Goal: Information Seeking & Learning: Learn about a topic

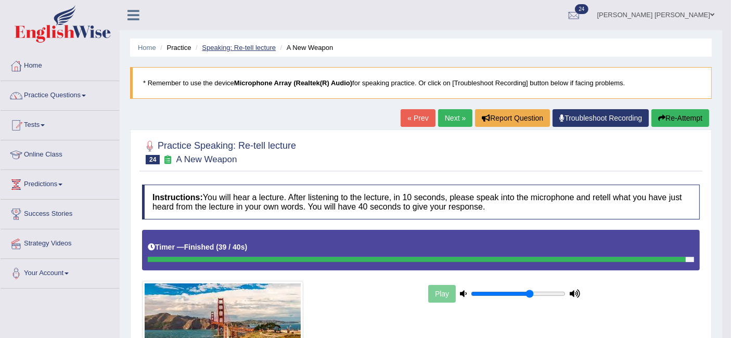
click at [242, 48] on link "Speaking: Re-tell lecture" at bounding box center [239, 48] width 74 height 8
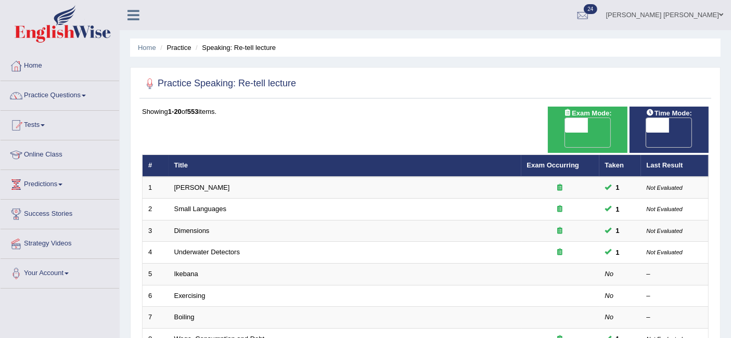
click at [565, 133] on span "OFF" at bounding box center [553, 140] width 23 height 15
checkbox input "true"
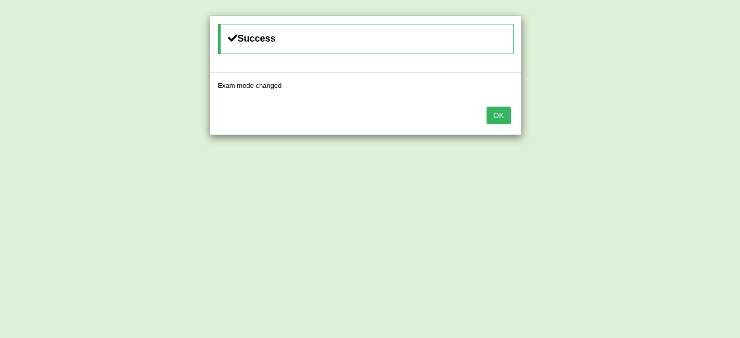
click at [499, 113] on button "OK" at bounding box center [499, 116] width 24 height 18
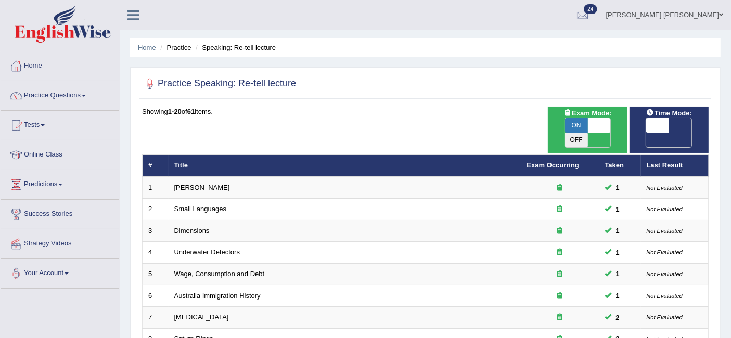
click at [647, 133] on span "OFF" at bounding box center [635, 140] width 23 height 15
checkbox input "true"
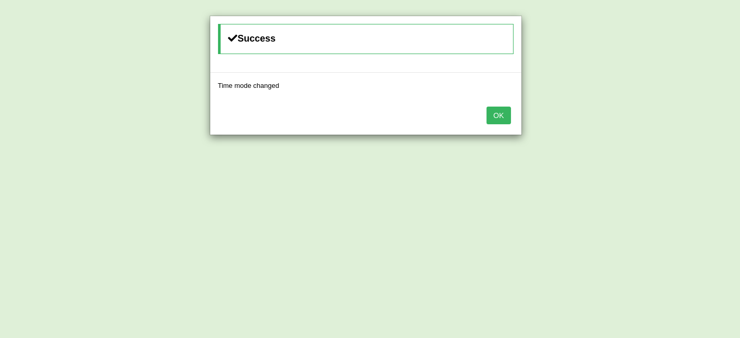
click at [499, 111] on button "OK" at bounding box center [499, 116] width 24 height 18
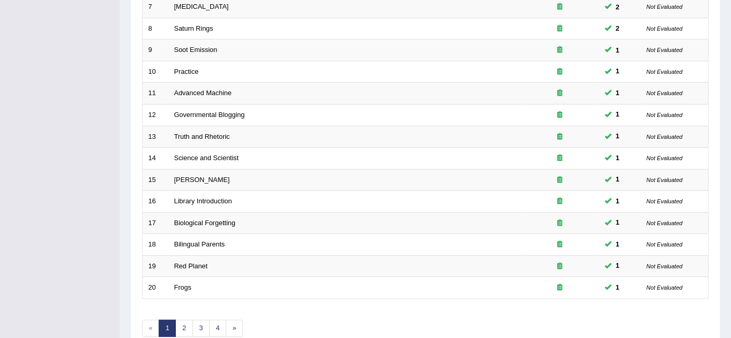
scroll to position [347, 0]
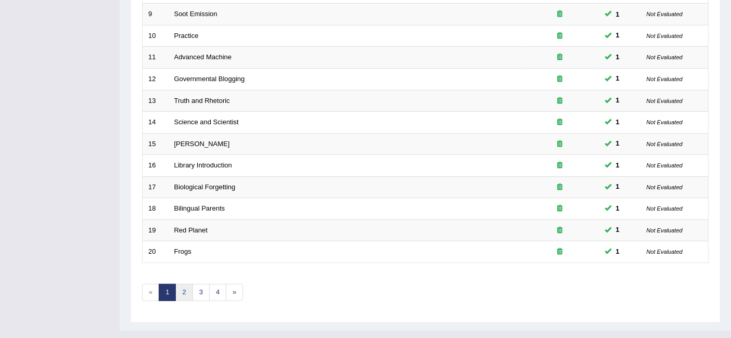
click at [187, 284] on link "2" at bounding box center [183, 292] width 17 height 17
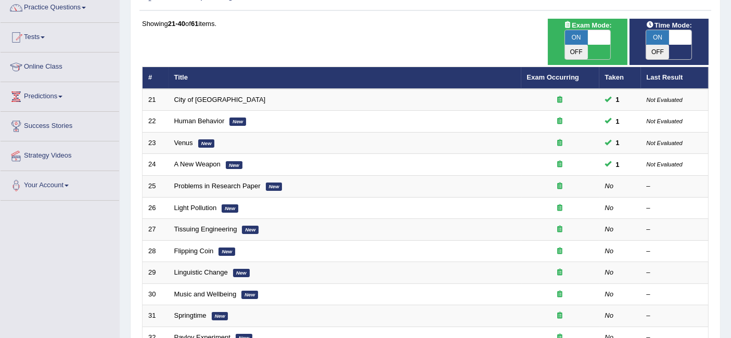
scroll to position [92, 0]
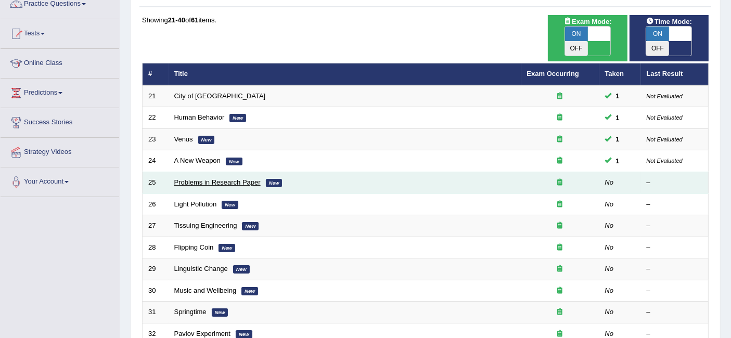
click at [220, 179] on link "Problems in Research Paper" at bounding box center [217, 183] width 86 height 8
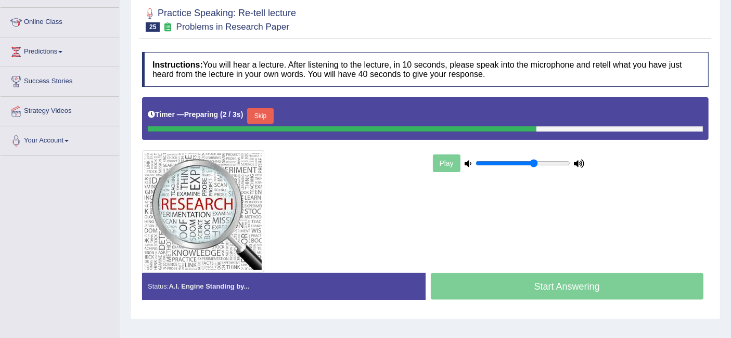
scroll to position [141, 0]
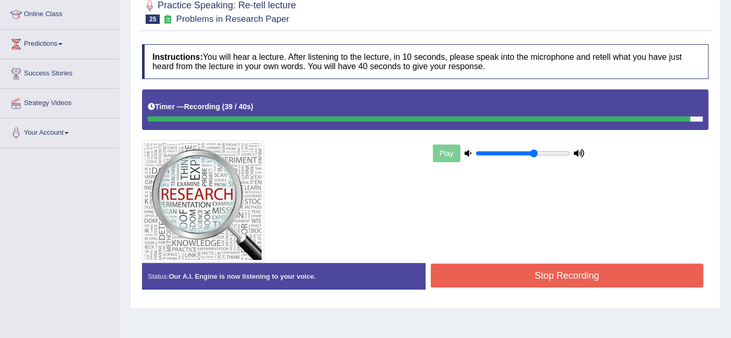
click at [527, 265] on button "Stop Recording" at bounding box center [567, 276] width 273 height 24
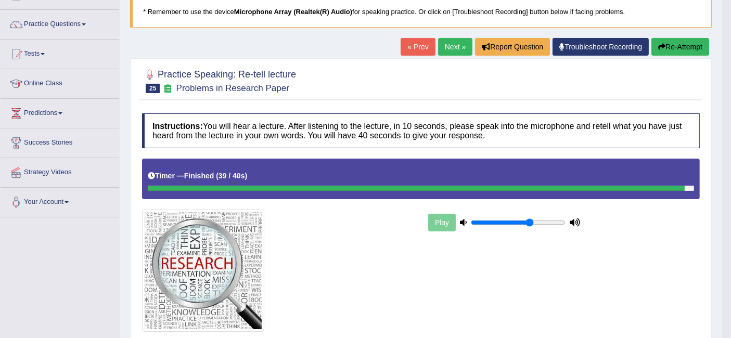
scroll to position [0, 0]
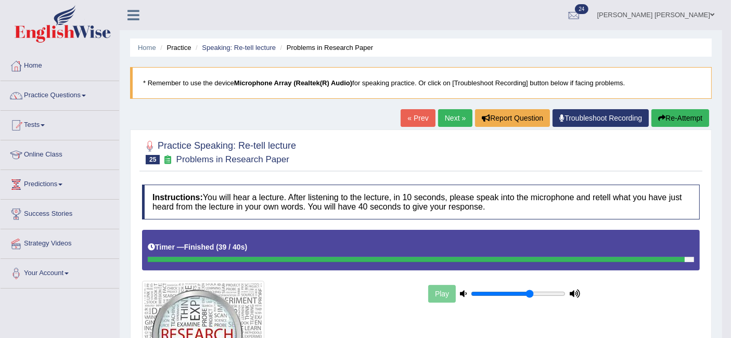
click at [456, 114] on link "Next »" at bounding box center [455, 118] width 34 height 18
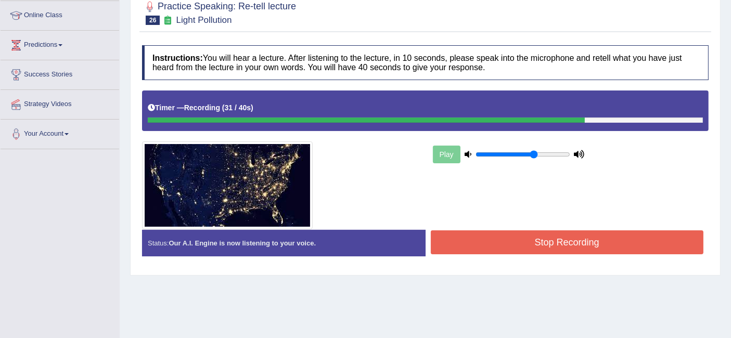
scroll to position [180, 0]
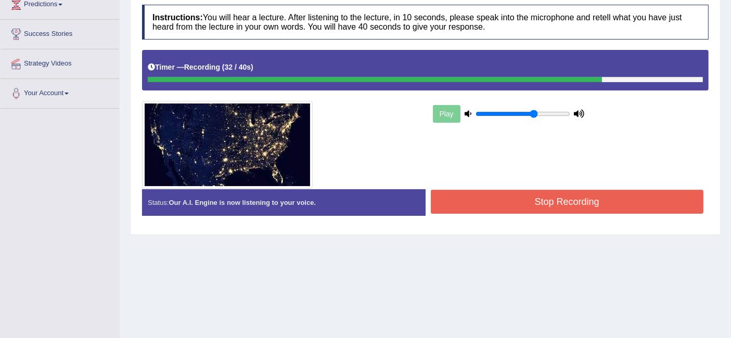
click at [540, 196] on button "Stop Recording" at bounding box center [567, 202] width 273 height 24
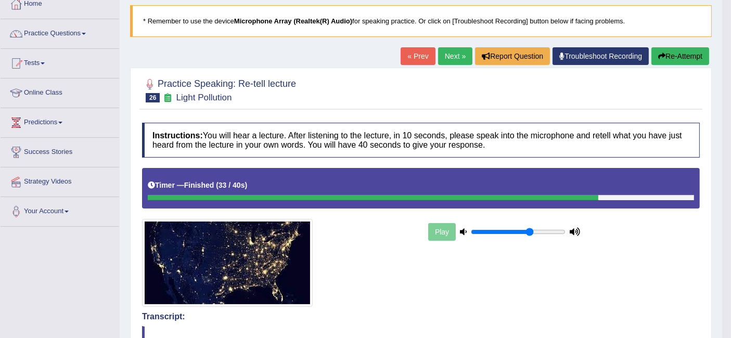
scroll to position [61, 0]
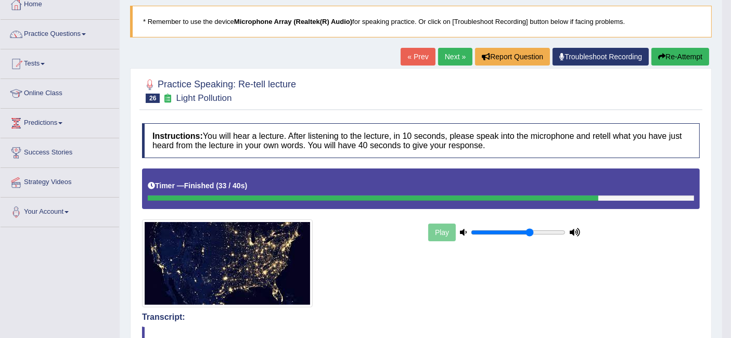
click at [451, 56] on link "Next »" at bounding box center [455, 57] width 34 height 18
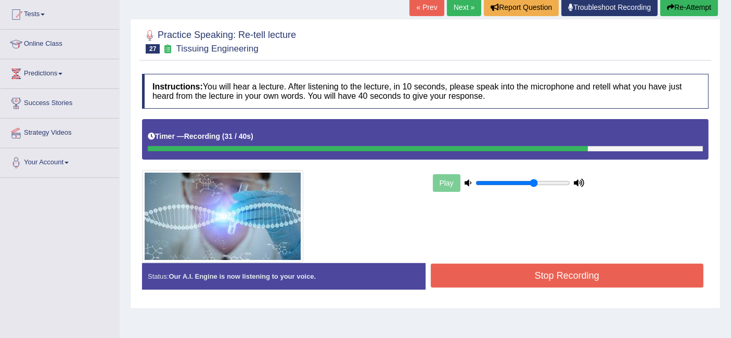
scroll to position [138, 0]
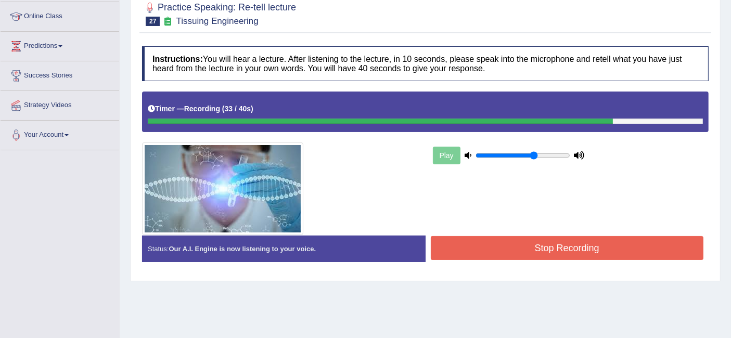
click at [455, 245] on button "Stop Recording" at bounding box center [567, 248] width 273 height 24
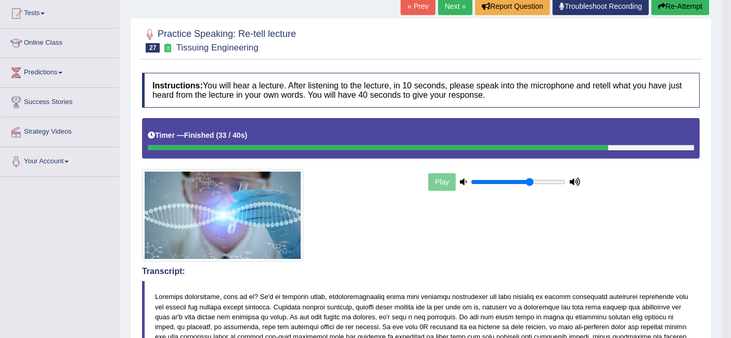
scroll to position [111, 0]
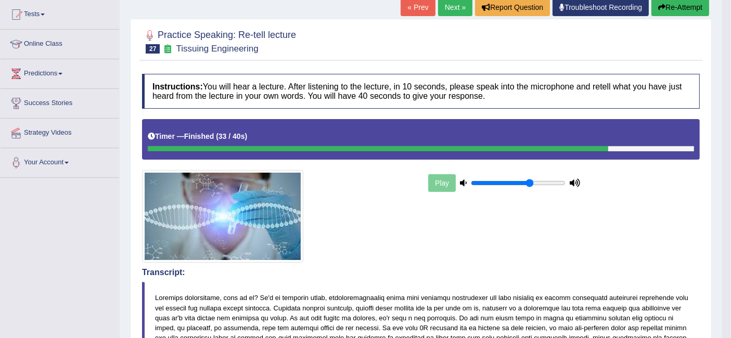
click at [455, 8] on link "Next »" at bounding box center [455, 7] width 34 height 18
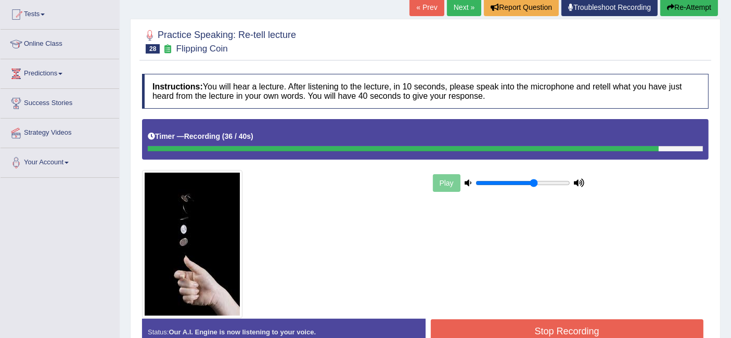
click at [571, 322] on button "Stop Recording" at bounding box center [567, 332] width 273 height 24
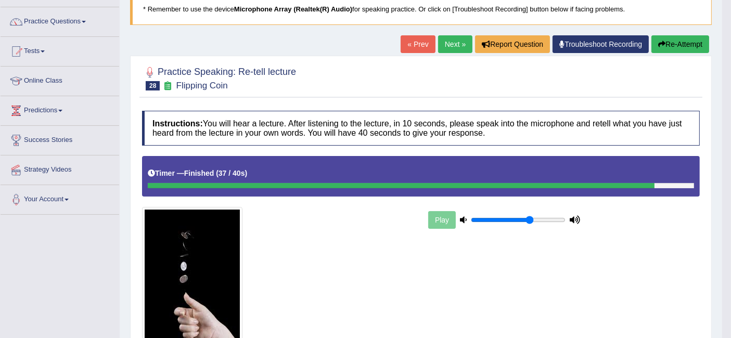
scroll to position [65, 0]
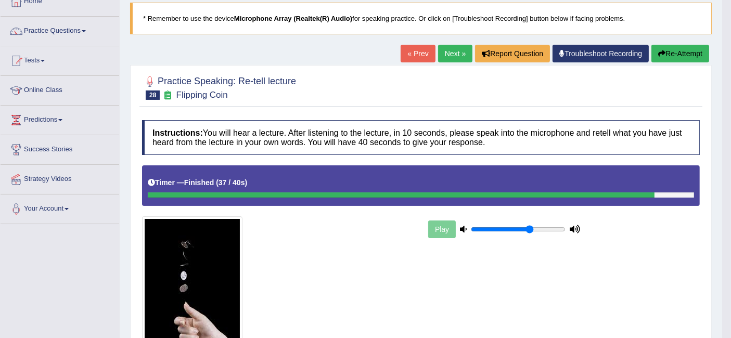
click at [446, 46] on link "Next »" at bounding box center [455, 54] width 34 height 18
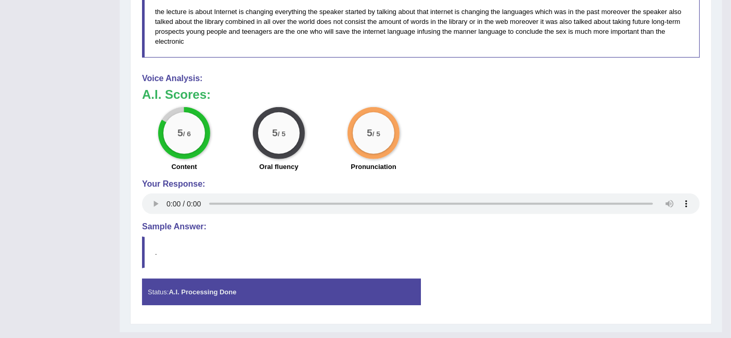
scroll to position [551, 0]
